Goal: Information Seeking & Learning: Find specific page/section

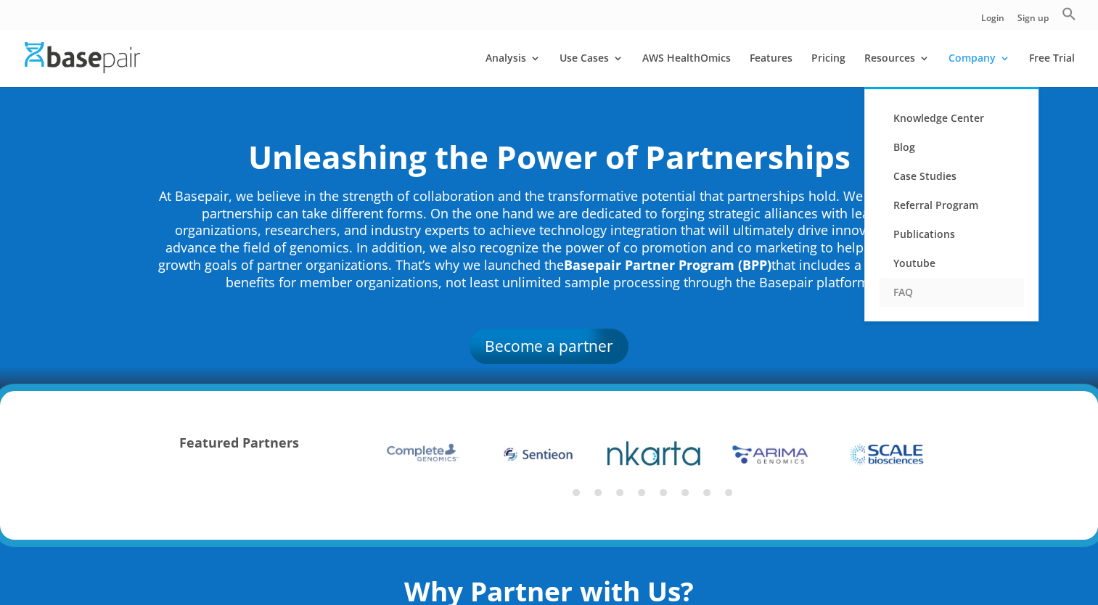
click at [903, 287] on link "FAQ" at bounding box center [951, 292] width 145 height 29
